Goal: Find specific page/section

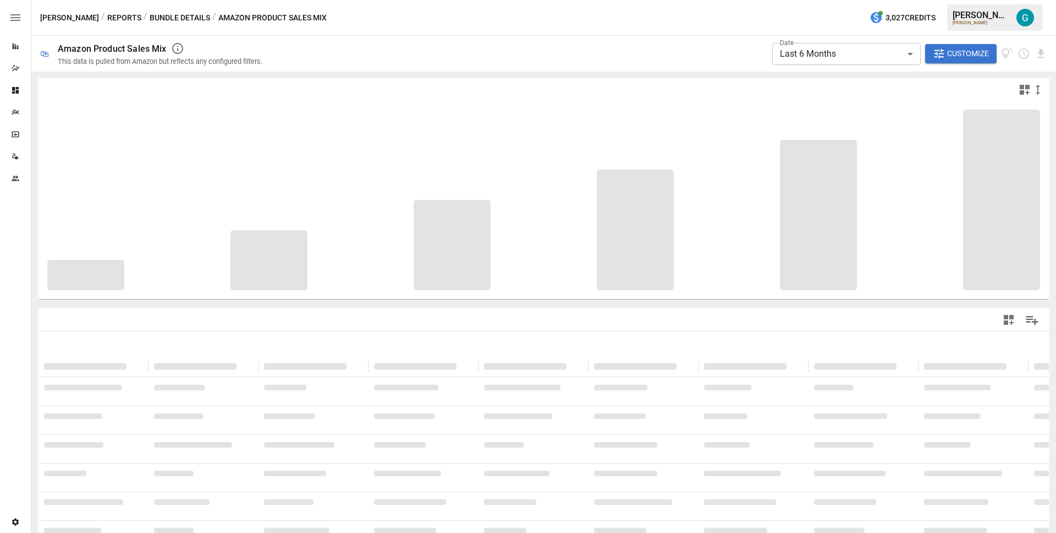
click at [107, 15] on button "Reports" at bounding box center [124, 18] width 34 height 14
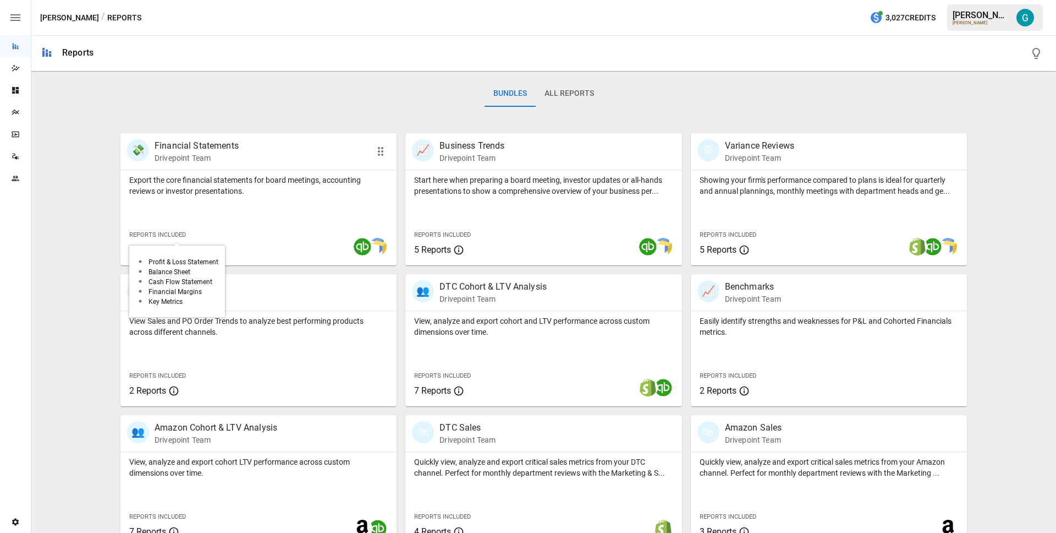
scroll to position [179, 0]
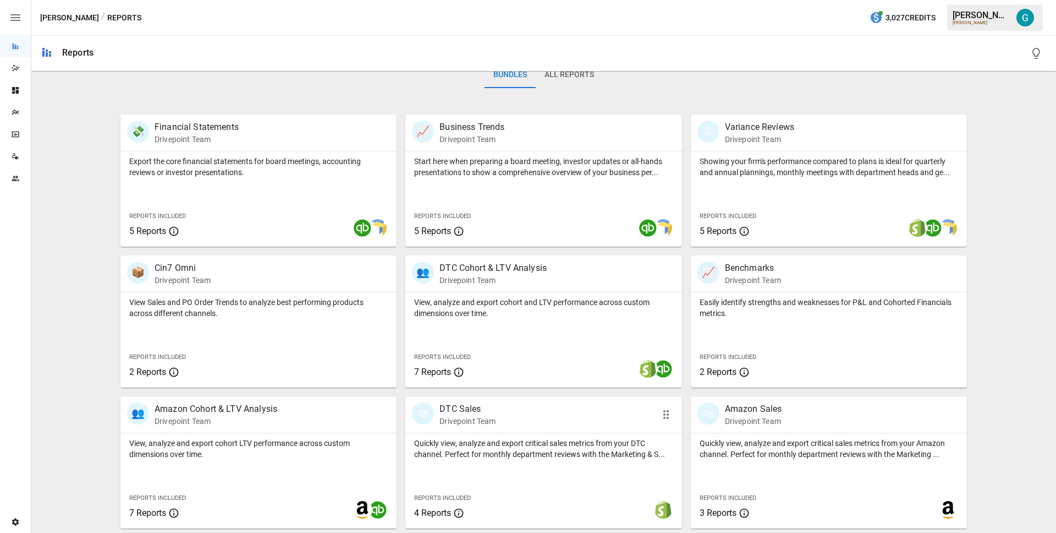
click at [513, 432] on div at bounding box center [544, 432] width 276 height 1
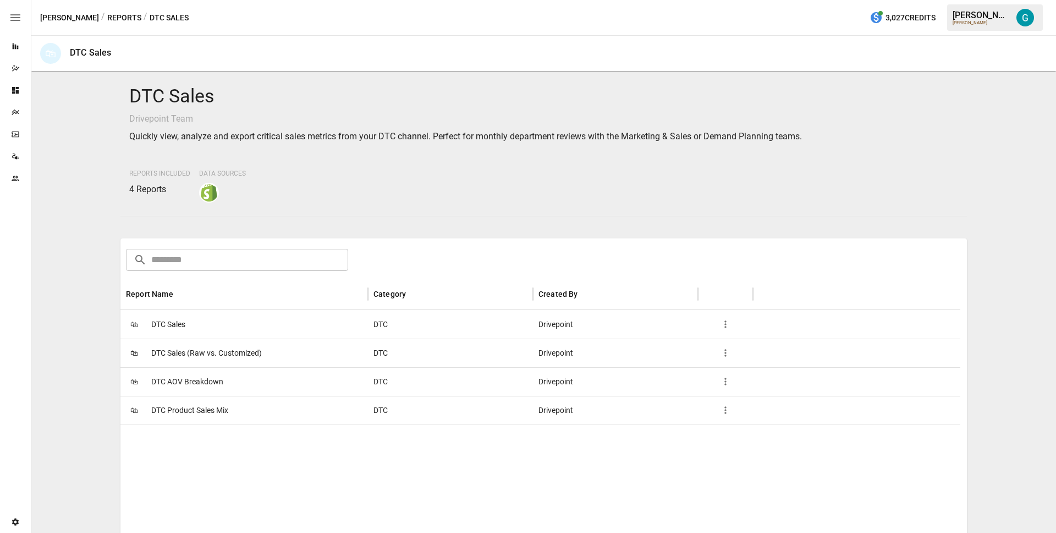
click at [231, 415] on div "🛍 DTC Product Sales Mix" at bounding box center [244, 410] width 248 height 29
